Goal: Task Accomplishment & Management: Use online tool/utility

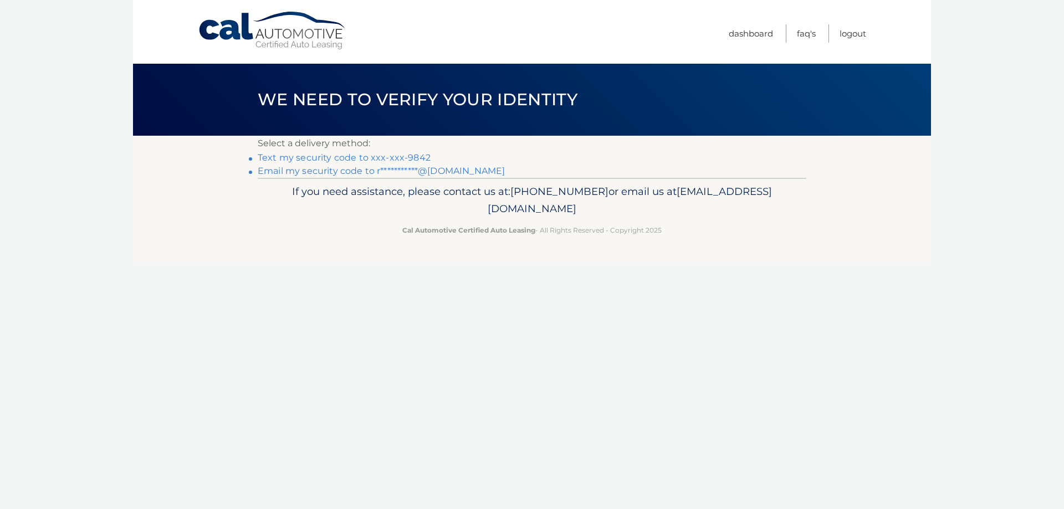
click at [393, 156] on link "Text my security code to xxx-xxx-9842" at bounding box center [344, 157] width 173 height 11
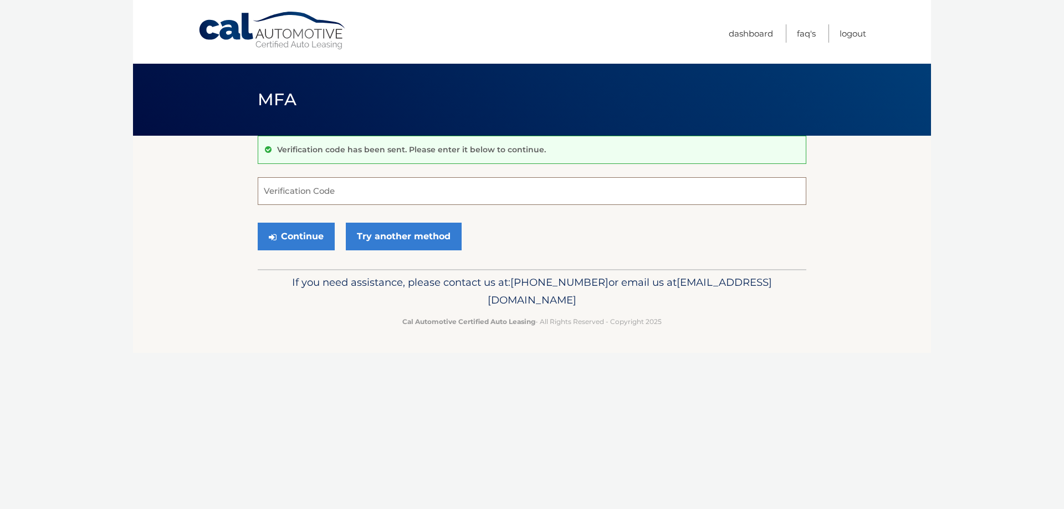
click at [412, 188] on input "Verification Code" at bounding box center [532, 191] width 549 height 28
type input "027997"
click at [299, 229] on button "Continue" at bounding box center [296, 237] width 77 height 28
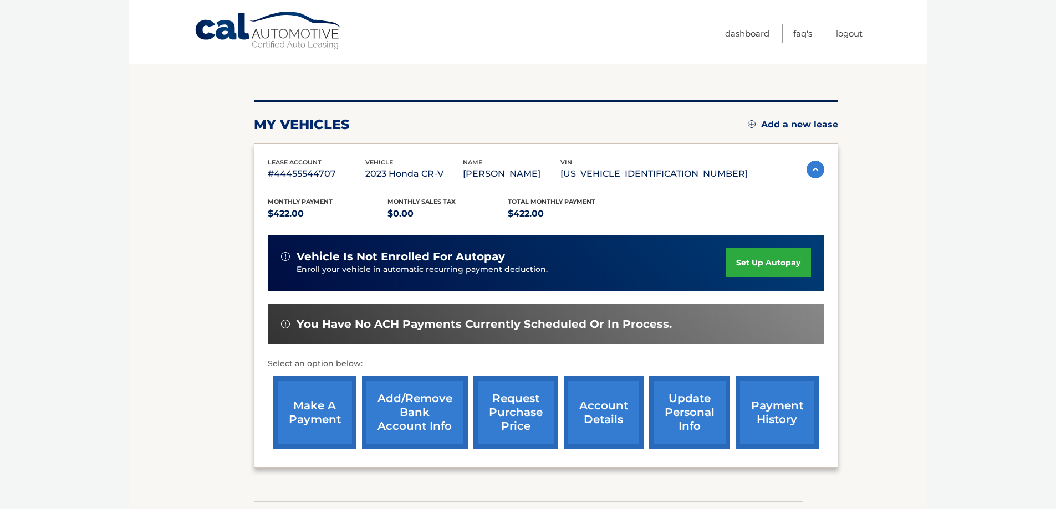
scroll to position [111, 0]
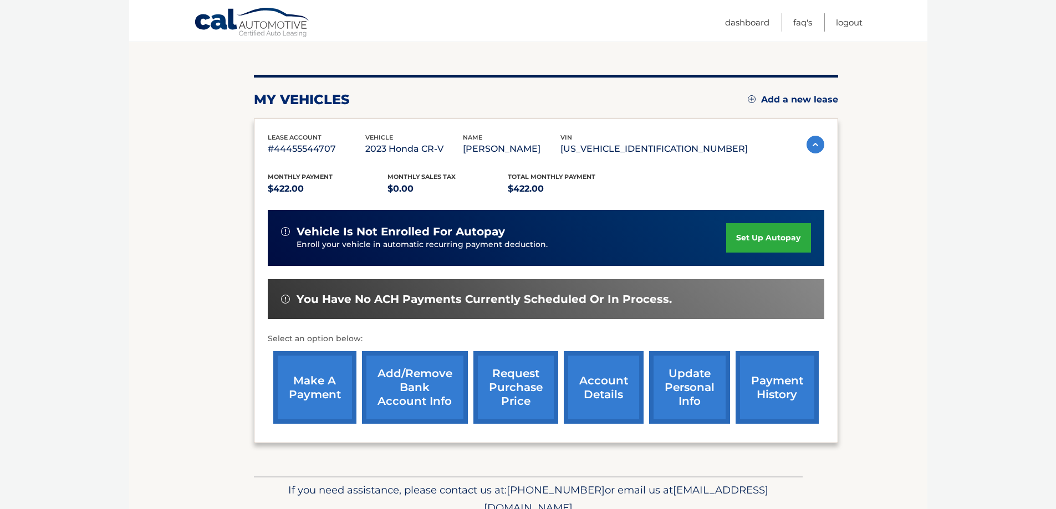
click at [327, 376] on link "make a payment" at bounding box center [314, 387] width 83 height 73
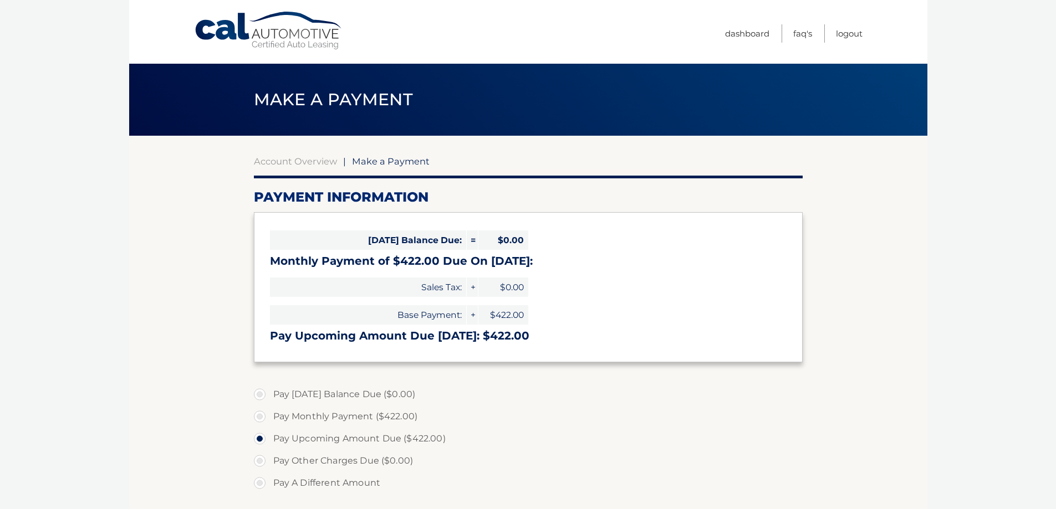
select select "MTEwNjE1YjktMmRjNS00ZmUwLThiOWYtMTIwNmE3MTJlZjUx"
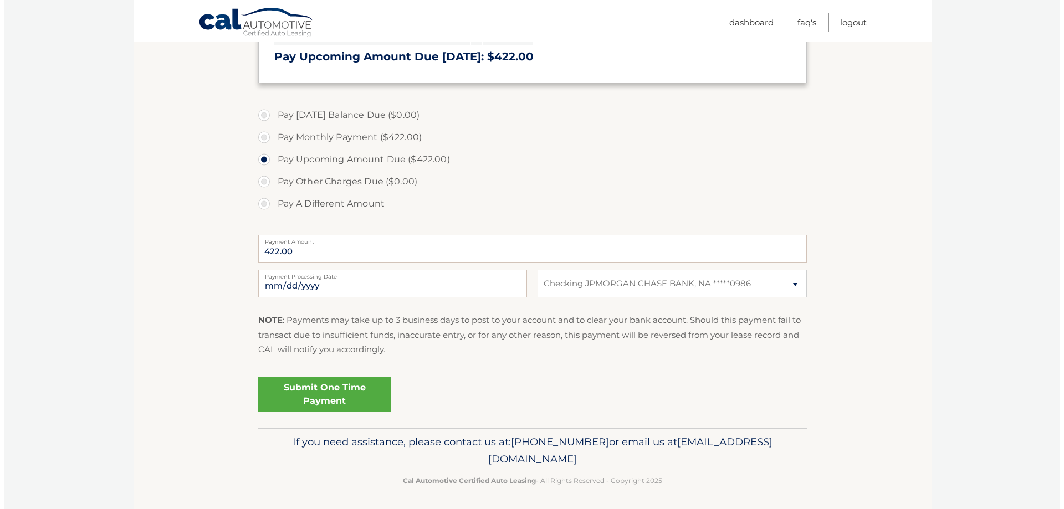
scroll to position [283, 0]
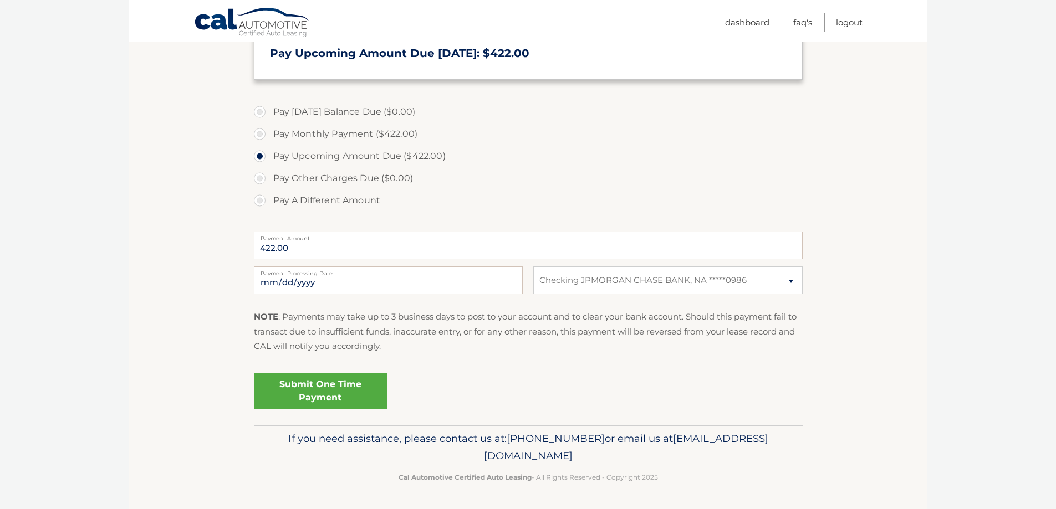
click at [325, 388] on link "Submit One Time Payment" at bounding box center [320, 390] width 133 height 35
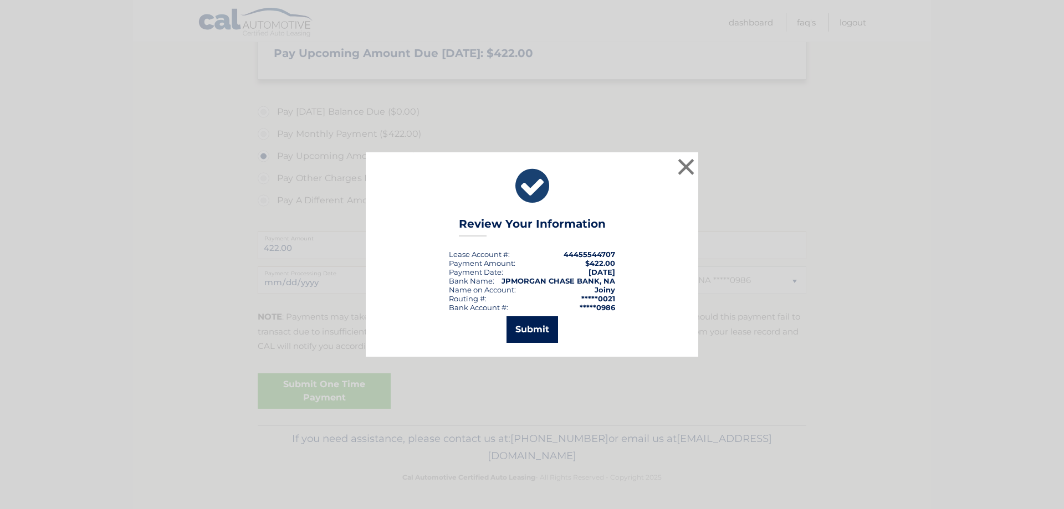
click at [526, 334] on button "Submit" at bounding box center [532, 329] width 52 height 27
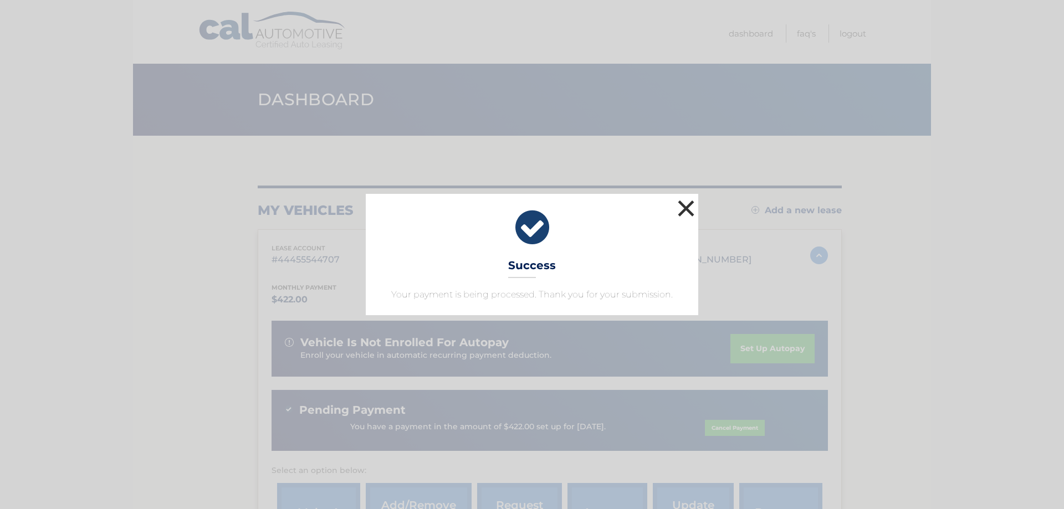
click at [680, 208] on button "×" at bounding box center [686, 208] width 22 height 22
